Goal: Information Seeking & Learning: Learn about a topic

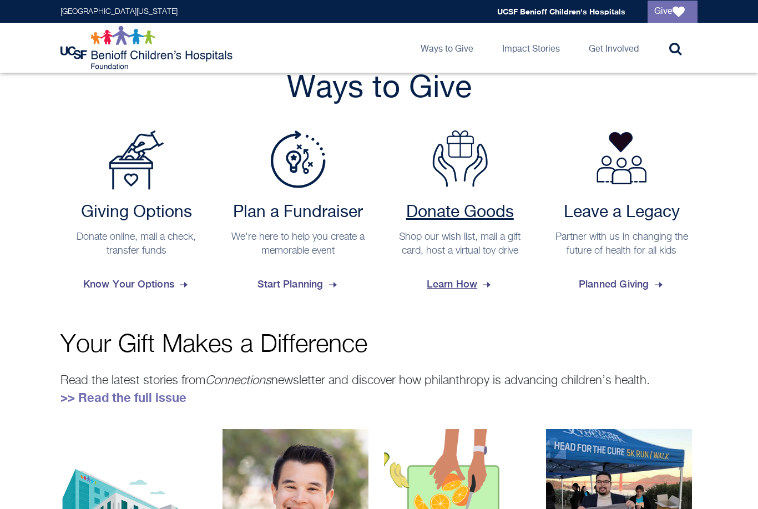
scroll to position [421, 0]
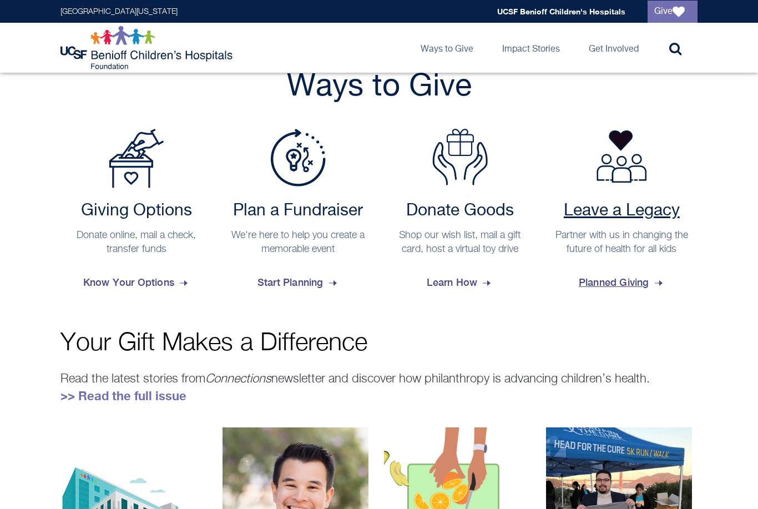
click at [631, 288] on span "Planned Giving" at bounding box center [622, 282] width 86 height 30
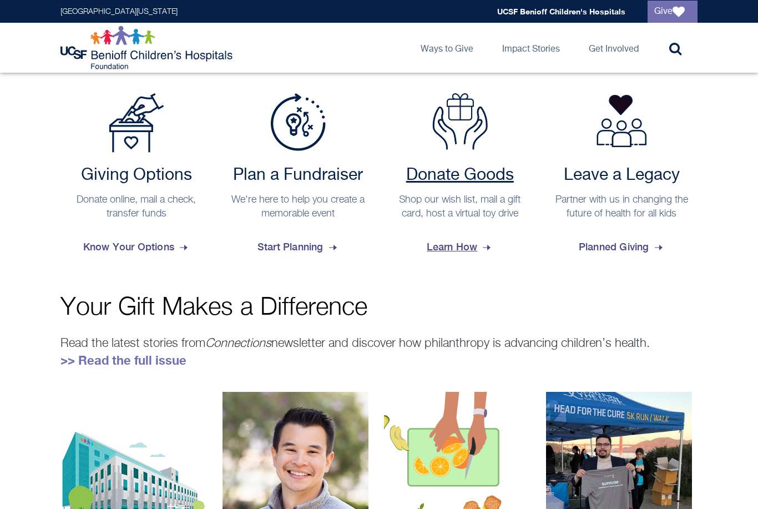
click at [455, 254] on span "Learn How" at bounding box center [460, 247] width 66 height 30
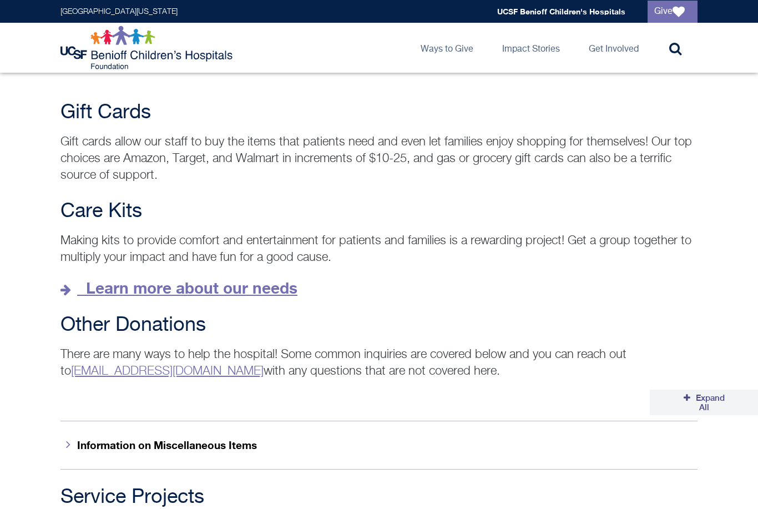
scroll to position [1528, 0]
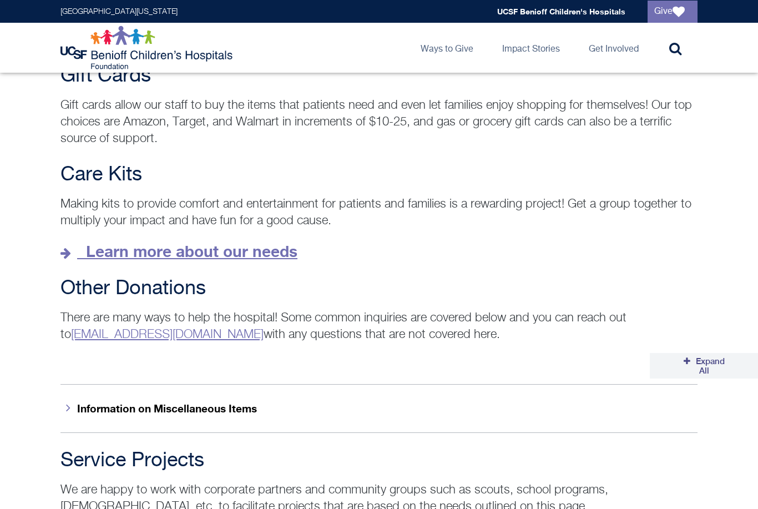
click at [148, 246] on strong "Learn more about our needs" at bounding box center [191, 251] width 211 height 18
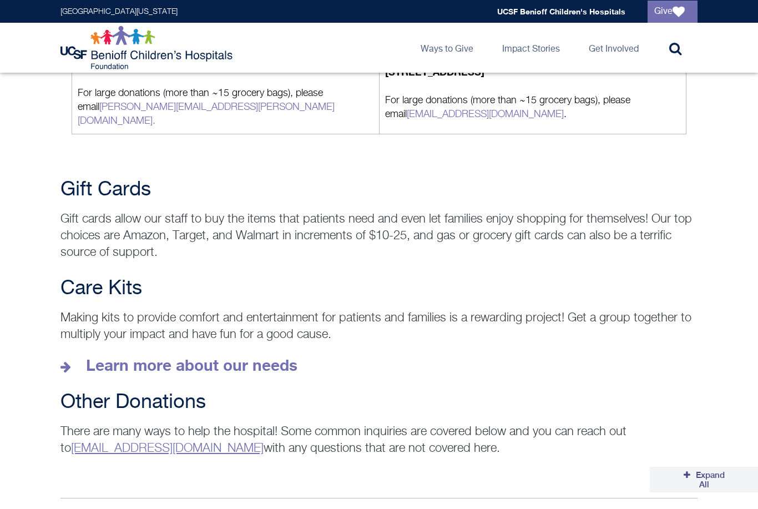
scroll to position [1414, 0]
click at [197, 442] on link "donategoods.BCH@ucsf.edu" at bounding box center [167, 448] width 192 height 12
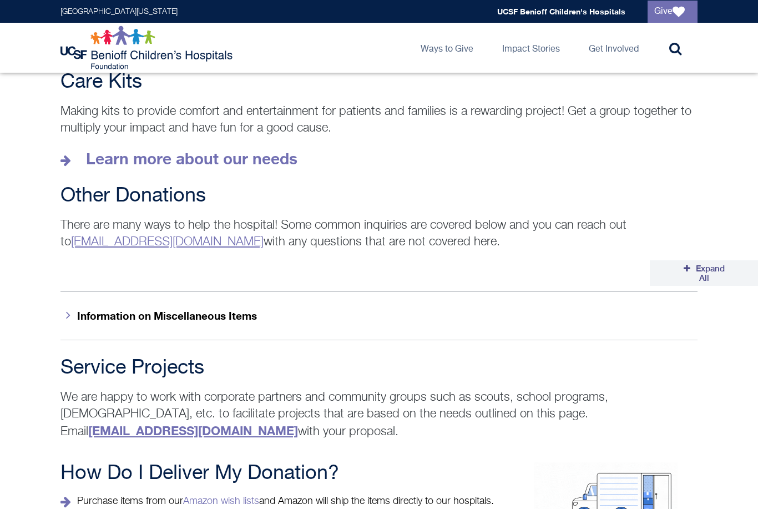
scroll to position [1621, 0]
click at [126, 305] on button "Information on Miscellaneous Items" at bounding box center [378, 315] width 637 height 48
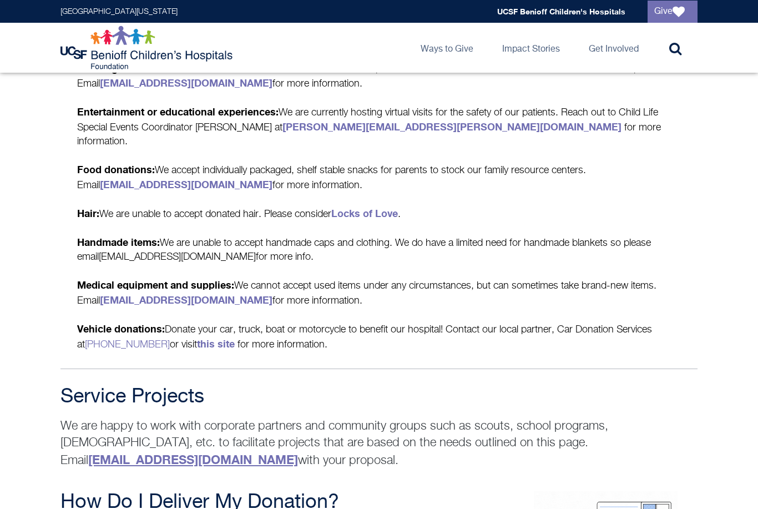
scroll to position [2019, 0]
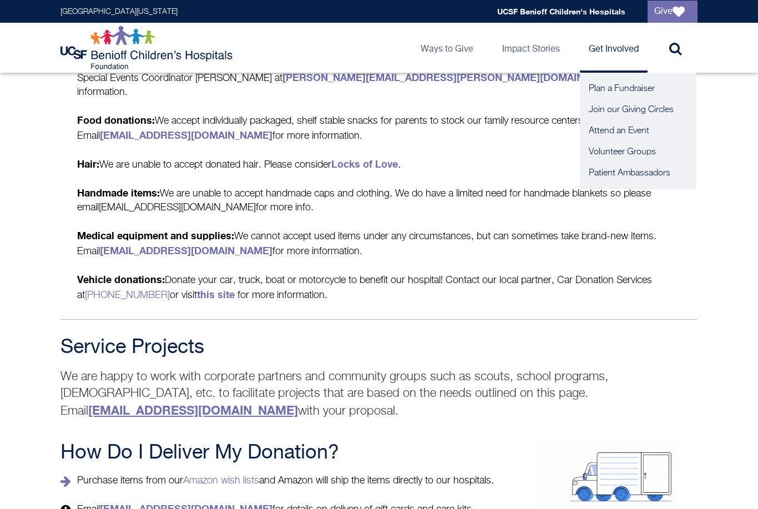
click at [601, 55] on link "Get Involved" at bounding box center [614, 48] width 68 height 50
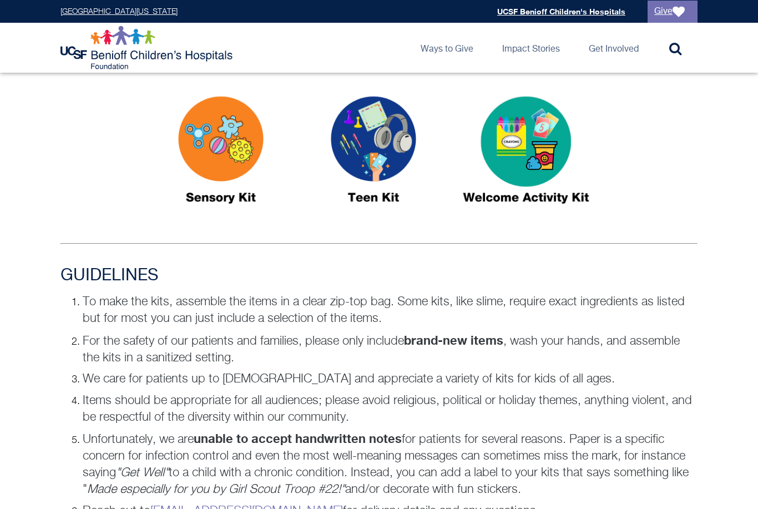
scroll to position [442, 0]
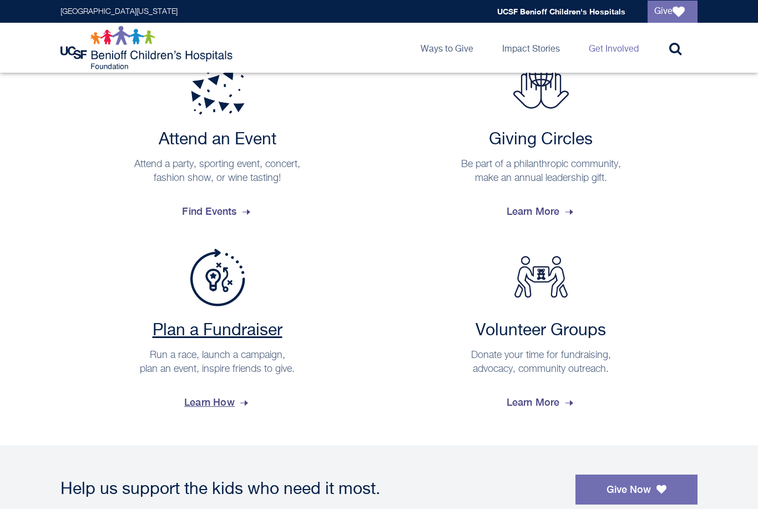
scroll to position [298, 0]
click at [259, 374] on p "Run a race, launch a campaign, plan an event, inspire friends to give." at bounding box center [217, 362] width 302 height 28
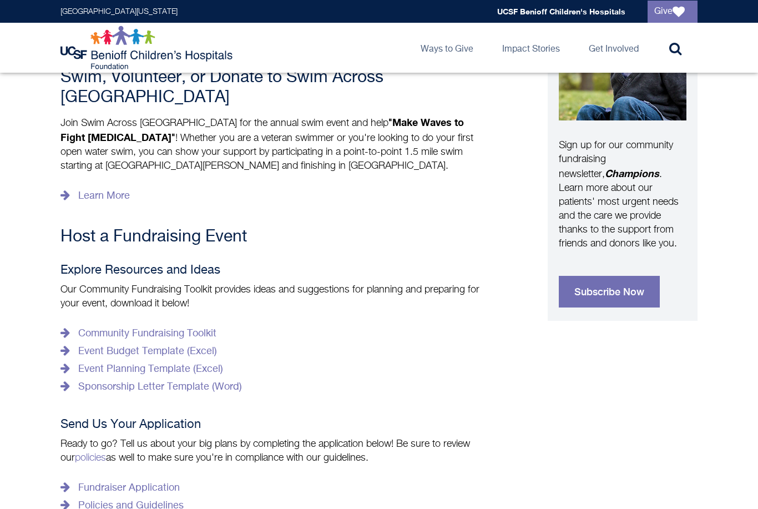
scroll to position [370, 0]
